Goal: Transaction & Acquisition: Purchase product/service

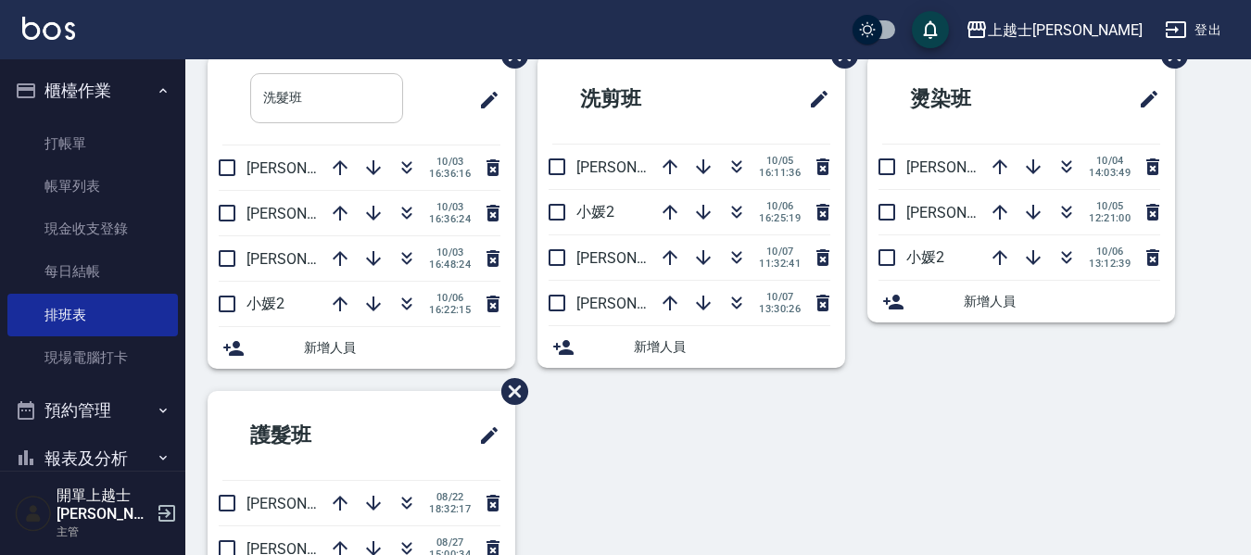
scroll to position [93, 0]
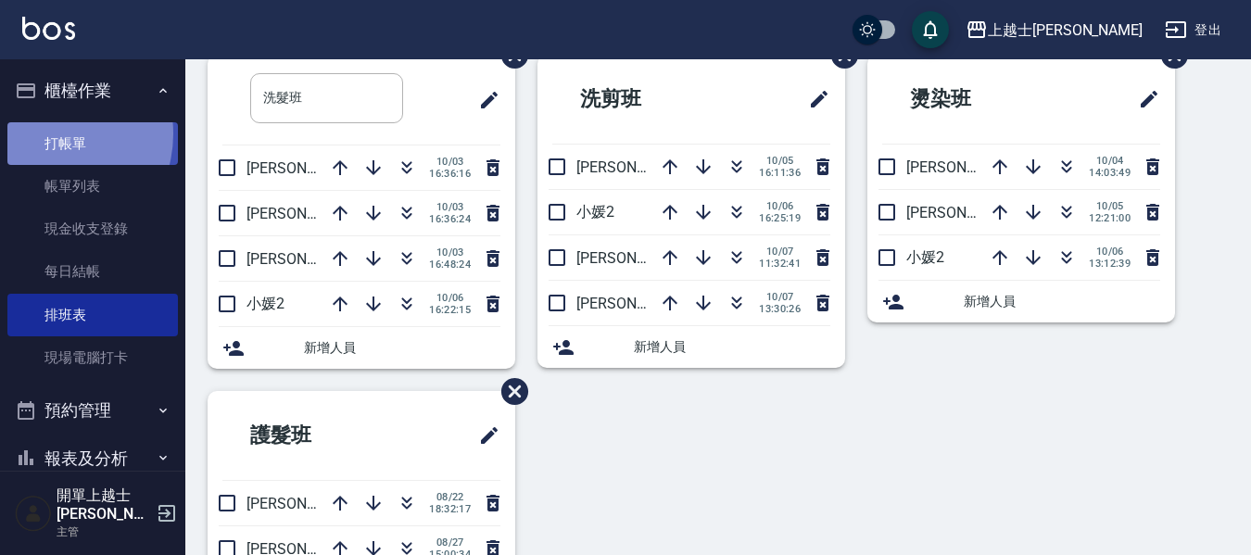
click at [48, 133] on link "打帳單" at bounding box center [92, 143] width 170 height 43
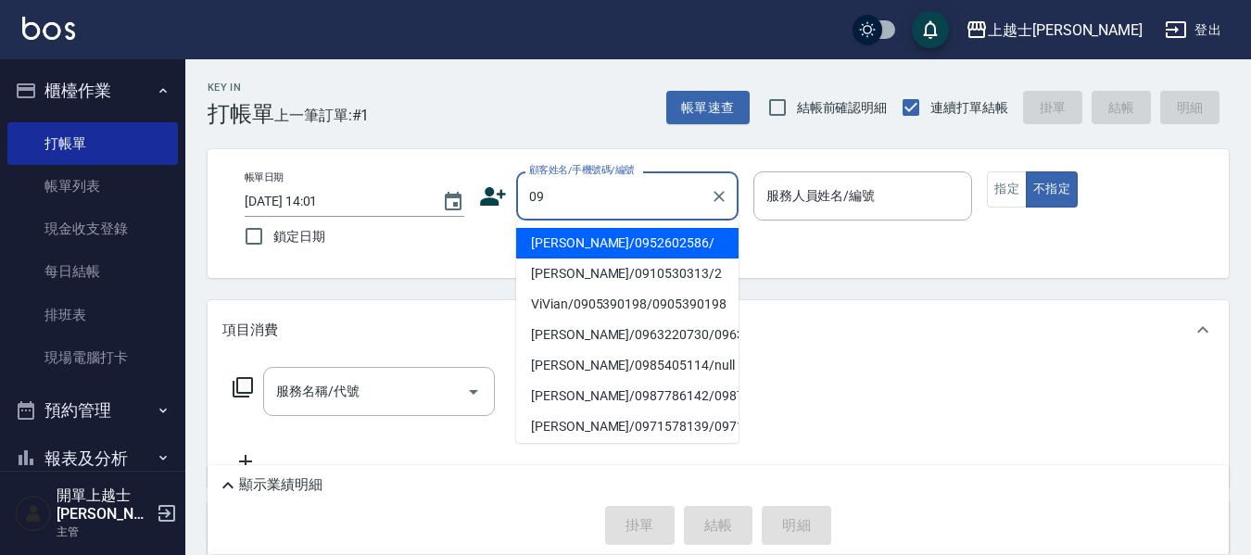
type input "[PERSON_NAME]/0952602586/"
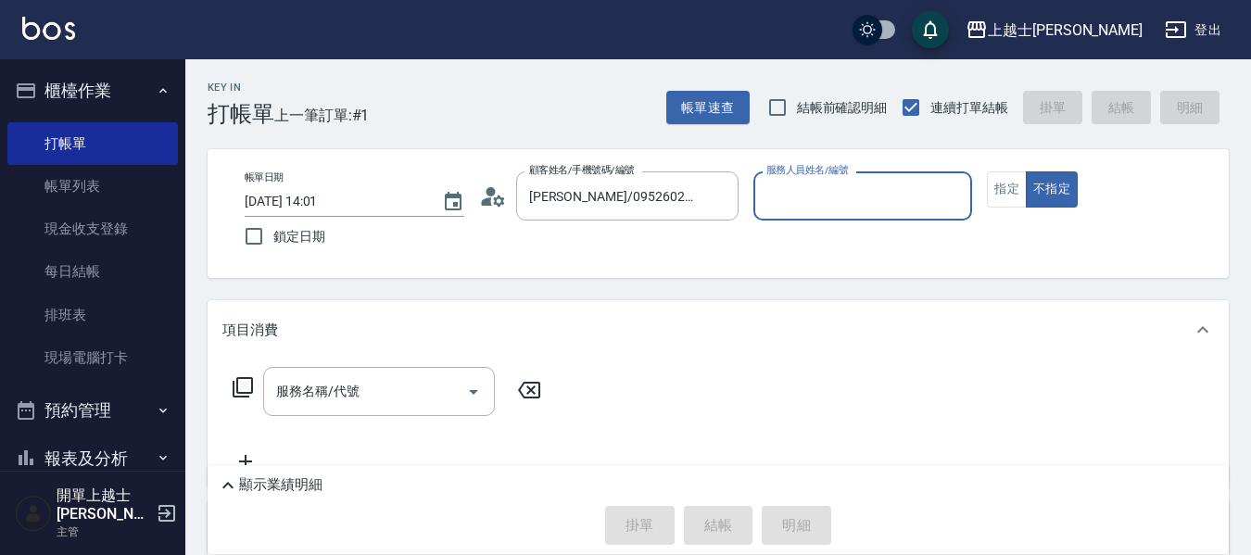
type input "[PERSON_NAME]-12"
click at [1026, 171] on button "不指定" at bounding box center [1052, 189] width 52 height 36
type button "false"
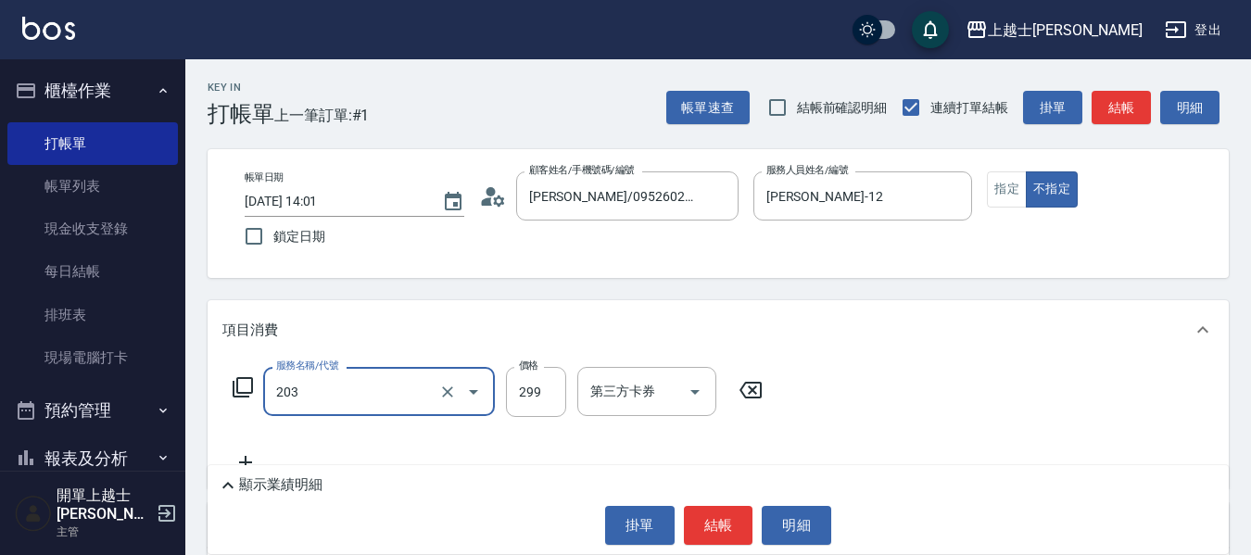
type input "B級洗+剪(203)"
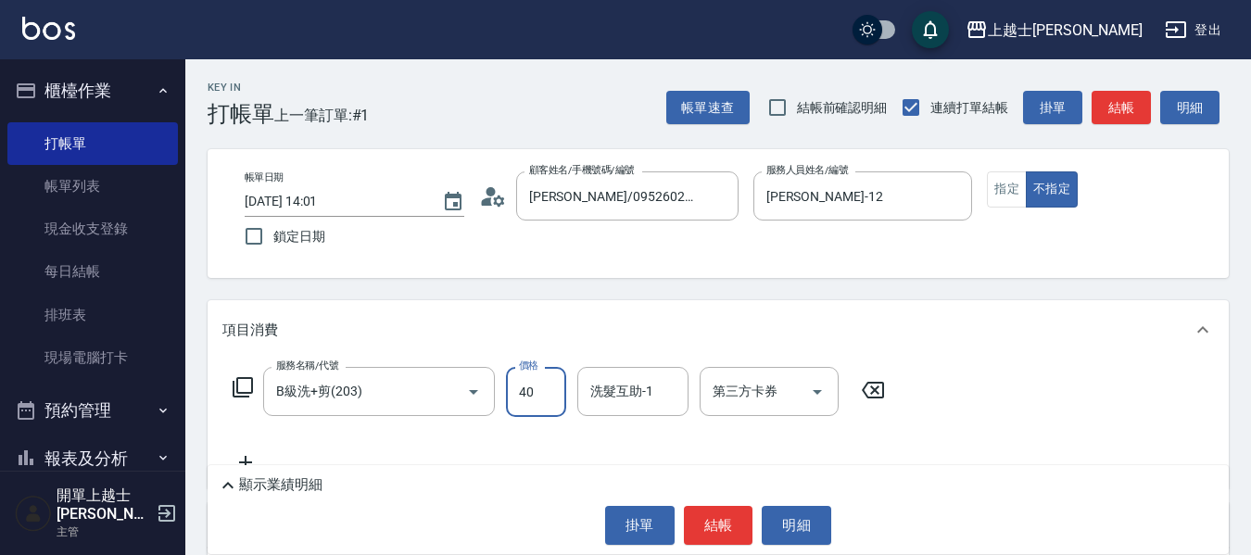
type input "400"
